Goal: Transaction & Acquisition: Book appointment/travel/reservation

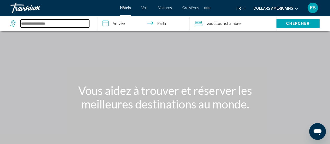
click at [35, 23] on input "Widget de recherche" at bounding box center [55, 24] width 69 height 8
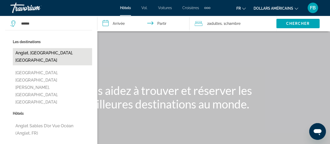
click at [67, 53] on button "Anglet, [GEOGRAPHIC_DATA], [GEOGRAPHIC_DATA]" at bounding box center [52, 56] width 79 height 17
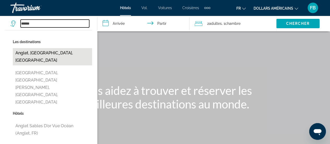
type input "**********"
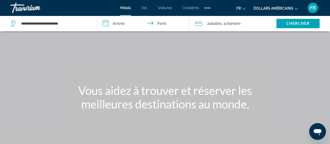
click at [119, 24] on input "**********" at bounding box center [144, 24] width 94 height 17
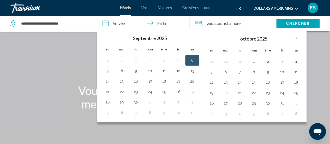
click at [191, 60] on button "6" at bounding box center [192, 60] width 8 height 7
click at [108, 70] on button "7" at bounding box center [107, 70] width 8 height 7
type input "**********"
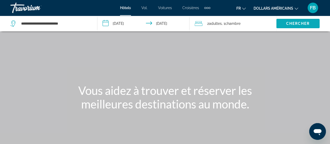
click at [308, 21] on font "Chercher" at bounding box center [298, 23] width 24 height 4
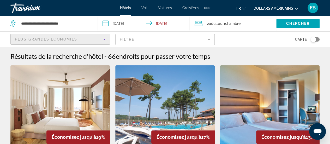
click at [88, 40] on div "Plus grandes économies" at bounding box center [59, 39] width 88 height 6
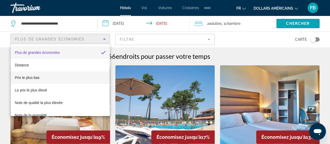
click at [44, 77] on mat-option "Prix ​​le plus bas" at bounding box center [60, 77] width 99 height 13
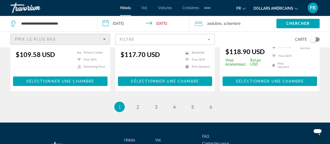
scroll to position [782, 0]
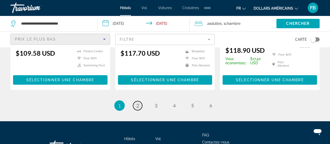
click at [138, 102] on span "2" at bounding box center [137, 105] width 3 height 6
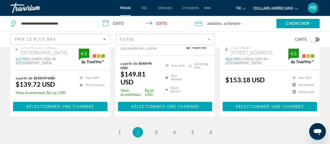
scroll to position [782, 0]
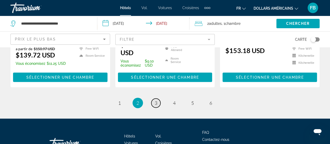
click at [154, 98] on link "page 3" at bounding box center [155, 102] width 9 height 9
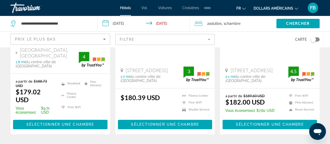
scroll to position [287, 0]
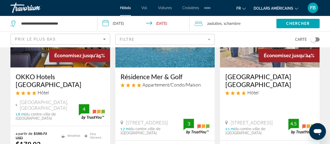
click at [162, 73] on h3 "Résidence Mer & Golf" at bounding box center [164, 76] width 89 height 8
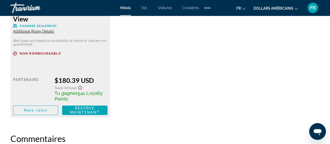
scroll to position [886, 0]
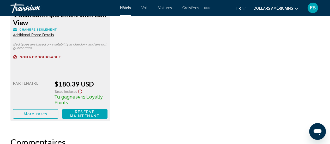
click at [32, 35] on span "Additional Room Details" at bounding box center [33, 35] width 41 height 4
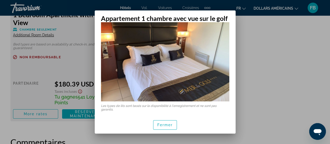
scroll to position [0, 0]
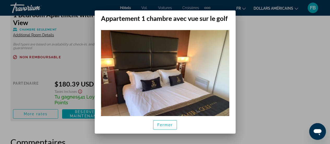
click at [309, 89] on div at bounding box center [165, 72] width 330 height 144
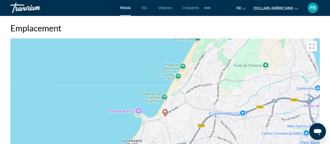
scroll to position [521, 0]
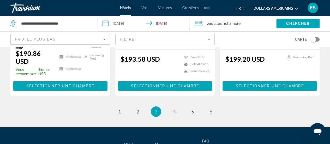
scroll to position [794, 0]
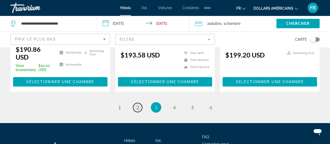
click at [136, 104] on span "2" at bounding box center [137, 107] width 3 height 6
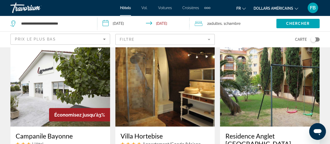
scroll to position [443, 0]
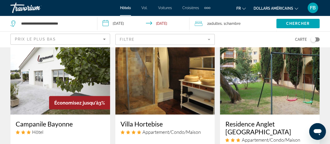
click at [259, 119] on h3 "Residence Anglet [GEOGRAPHIC_DATA]" at bounding box center [269, 127] width 89 height 16
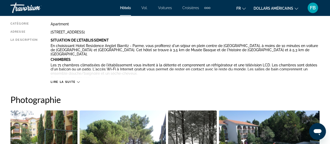
scroll to position [287, 0]
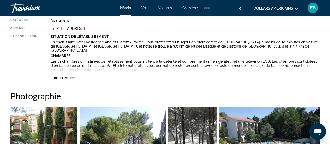
click at [64, 78] on span "Lire la suite" at bounding box center [63, 77] width 25 height 3
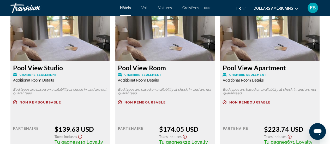
scroll to position [886, 0]
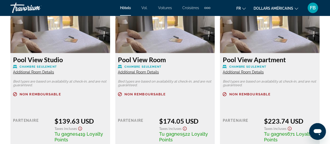
click at [40, 70] on span "Additional Room Details" at bounding box center [33, 72] width 41 height 4
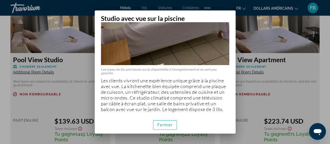
scroll to position [138, 0]
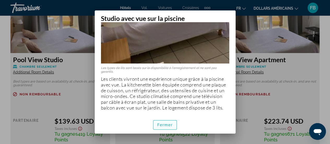
click at [171, 123] on font "Fermer" at bounding box center [165, 124] width 16 height 4
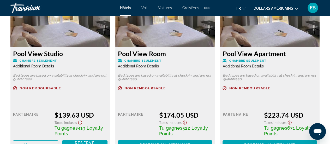
scroll to position [886, 0]
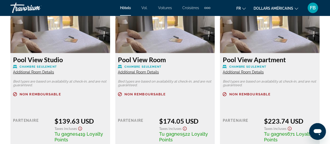
click at [80, 126] on icon "Show Taxes and Fees disclaimer" at bounding box center [80, 128] width 6 height 5
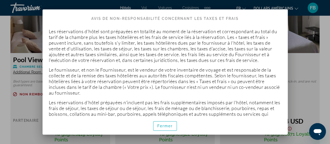
scroll to position [26, 0]
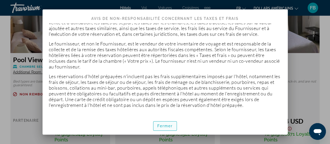
click at [169, 126] on font "Fermer" at bounding box center [165, 126] width 16 height 4
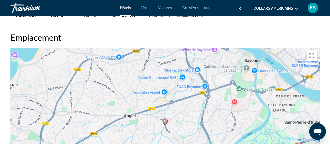
scroll to position [599, 0]
